Goal: Transaction & Acquisition: Purchase product/service

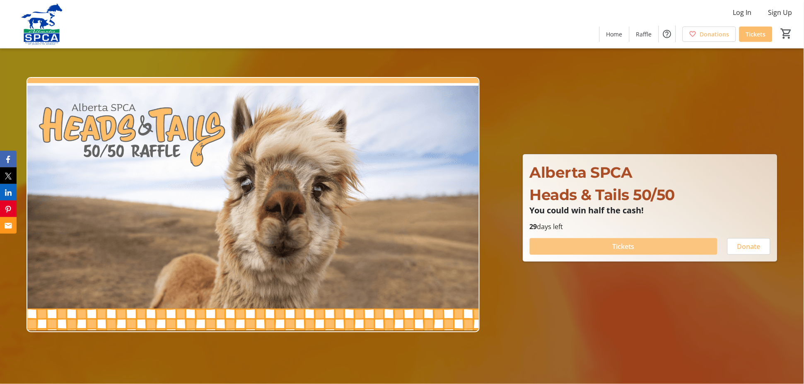
click at [641, 240] on span at bounding box center [624, 246] width 188 height 20
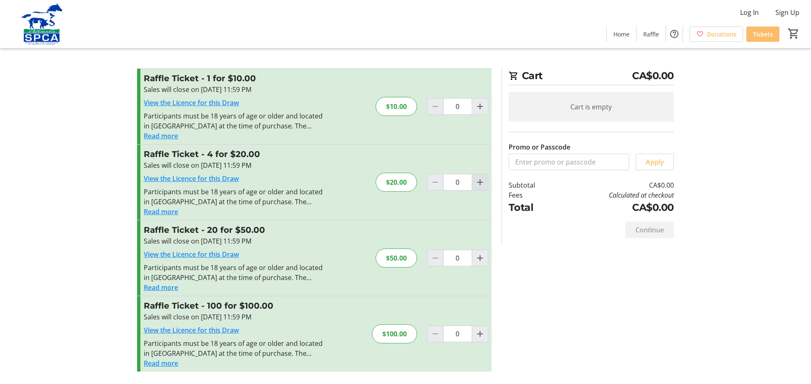
click at [479, 183] on mat-icon "Increment by one" at bounding box center [480, 182] width 10 height 10
type input "1"
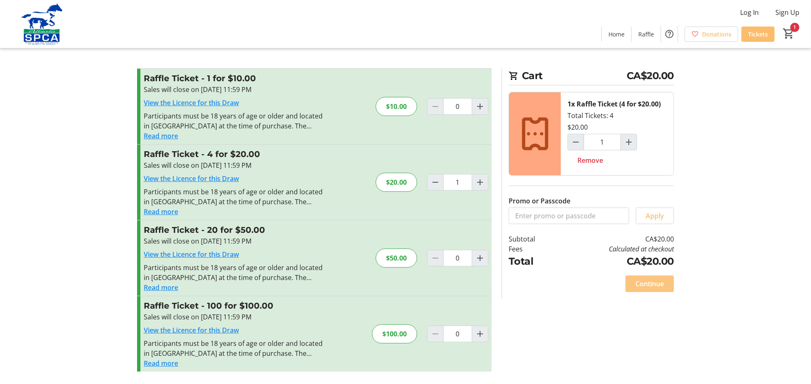
click at [636, 280] on span "Continue" at bounding box center [649, 284] width 29 height 10
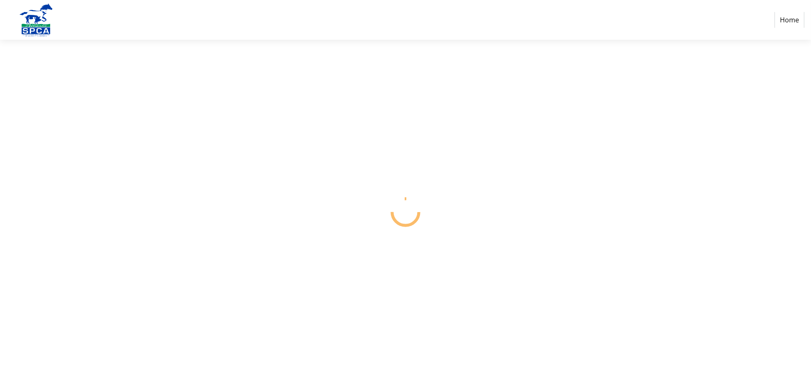
select select "CA"
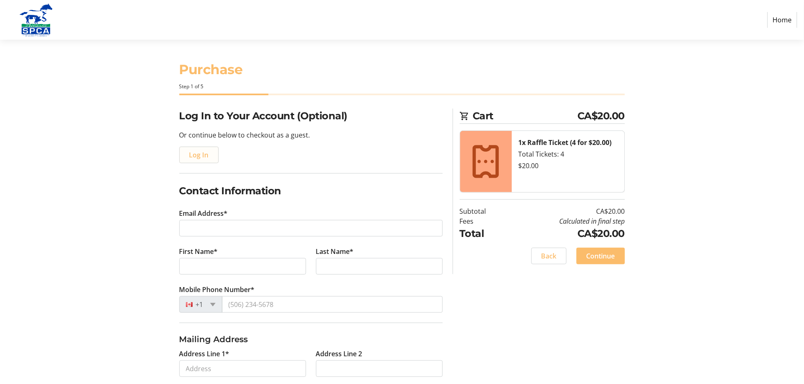
click at [185, 154] on span "button" at bounding box center [199, 155] width 39 height 20
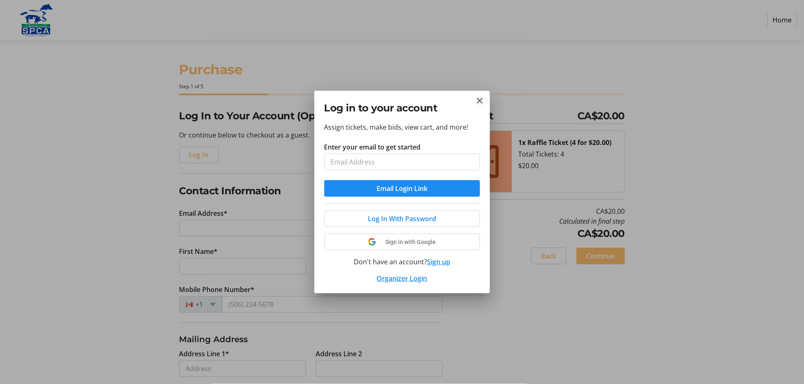
click at [483, 100] on mat-icon "Close" at bounding box center [480, 101] width 10 height 10
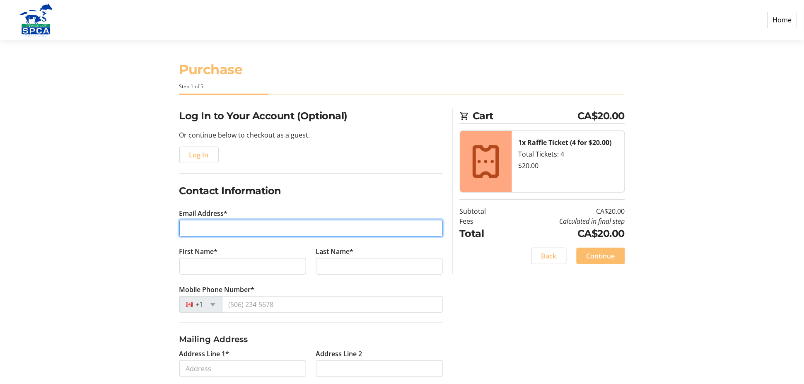
click at [194, 226] on input "Email Address*" at bounding box center [310, 228] width 263 height 17
type input "[EMAIL_ADDRESS][DOMAIN_NAME]"
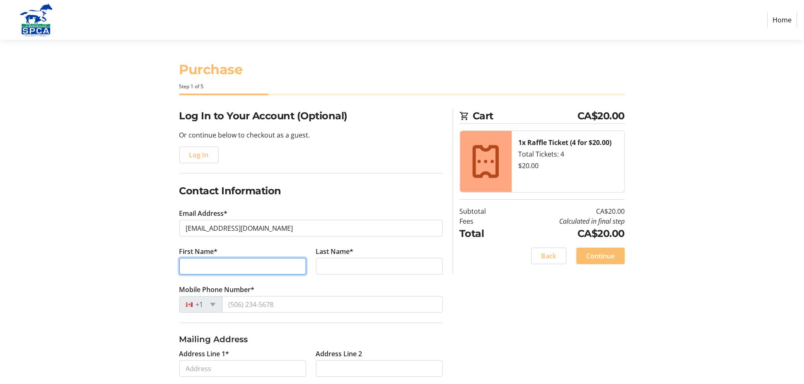
type input "[PERSON_NAME]"
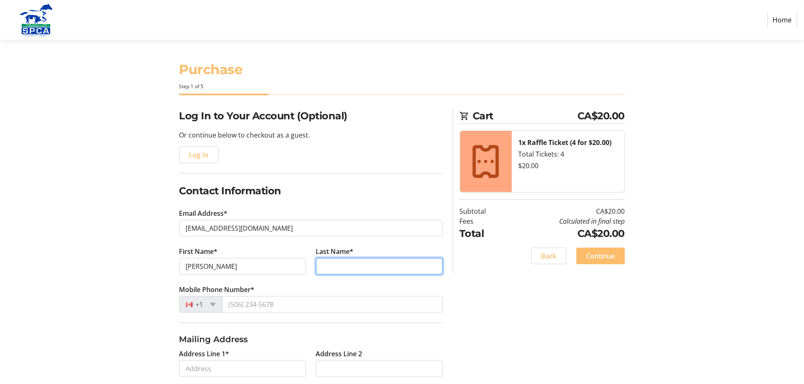
type input "Giovinazzo"
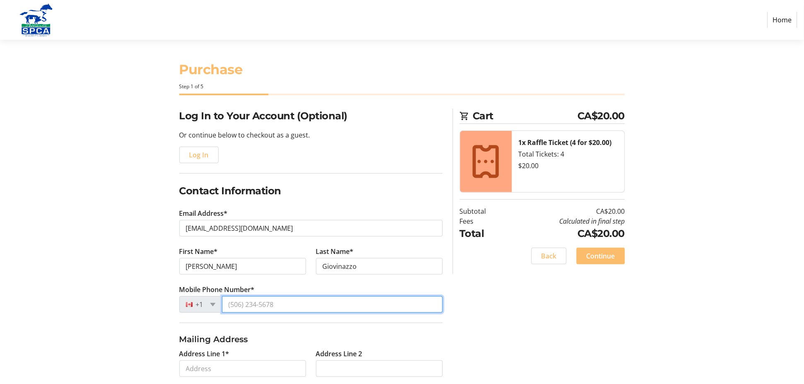
type input "[PHONE_NUMBER]"
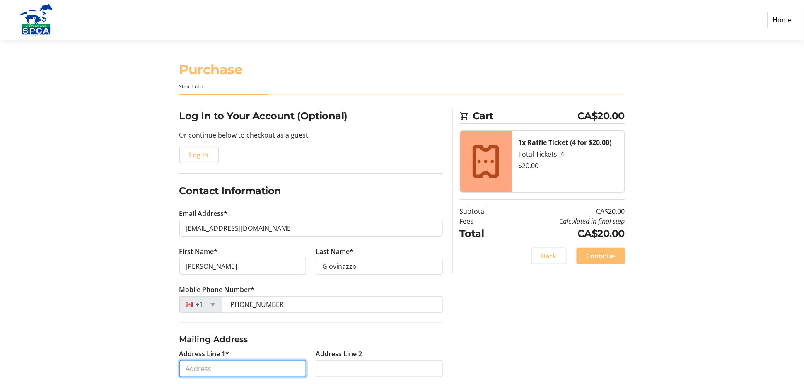
type input "[STREET_ADDRESS]"
type input "Lethbridge"
select select "AB"
type input "T1H 1C2"
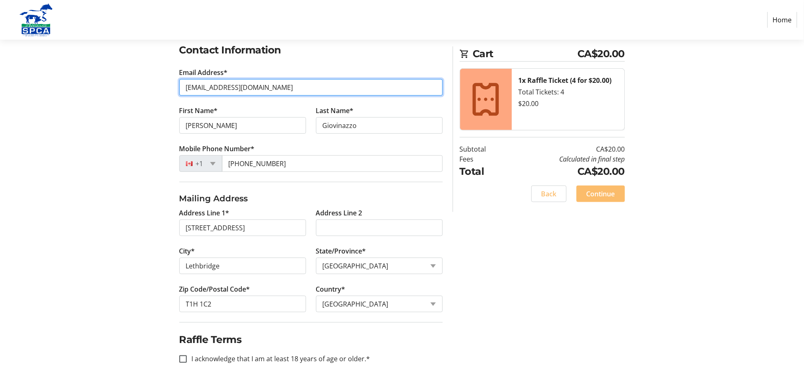
scroll to position [143, 0]
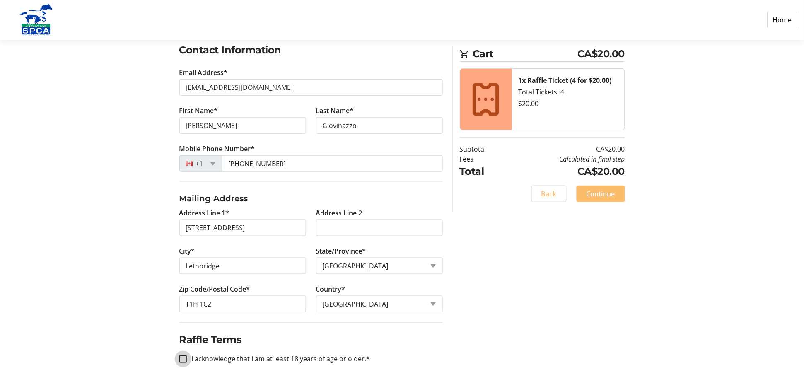
click at [185, 359] on input "I acknowledge that I am at least 18 years of age or older.*" at bounding box center [182, 358] width 7 height 7
checkbox input "true"
click at [598, 189] on span "Continue" at bounding box center [600, 194] width 29 height 10
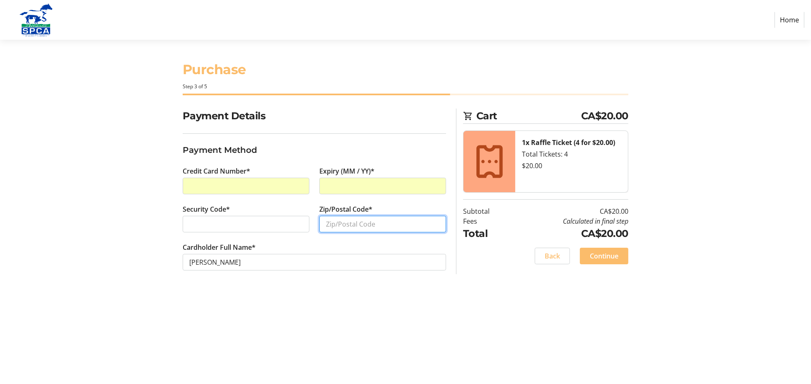
click at [347, 227] on input "Zip/Postal Code*" at bounding box center [382, 224] width 127 height 17
type input "T1H1C2"
click at [606, 254] on span "Continue" at bounding box center [604, 256] width 29 height 10
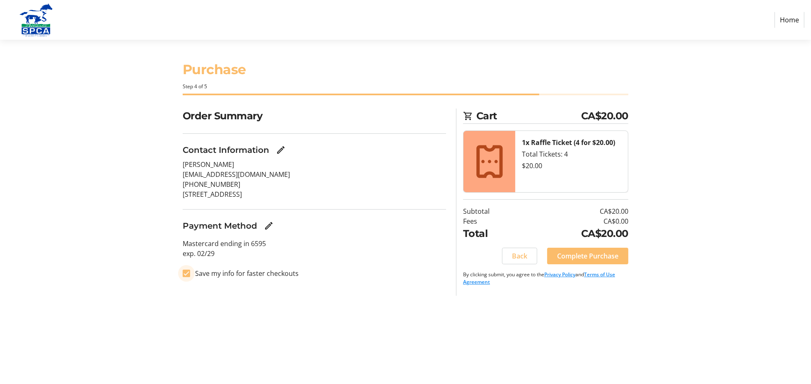
click at [183, 275] on input "Save my info for faster checkouts" at bounding box center [186, 273] width 7 height 7
checkbox input "false"
click at [583, 258] on span "Complete Purchase" at bounding box center [587, 256] width 61 height 10
